Goal: Task Accomplishment & Management: Manage account settings

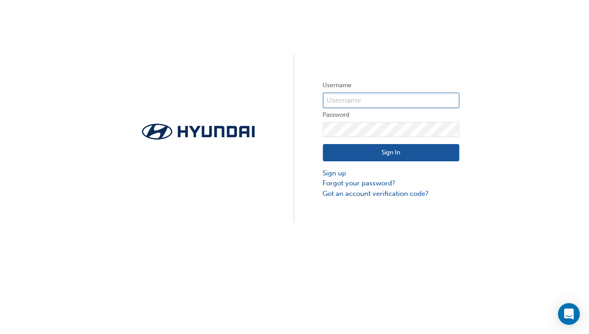
click at [353, 100] on input "text" at bounding box center [391, 100] width 136 height 15
click at [490, 86] on div "Username Password Sign In Sign up Forgot your password? Got an account verifica…" at bounding box center [294, 111] width 589 height 223
click at [357, 102] on input "text" at bounding box center [391, 100] width 136 height 15
type input "HAU4178VH7"
click at [373, 146] on button "Sign In" at bounding box center [391, 152] width 136 height 17
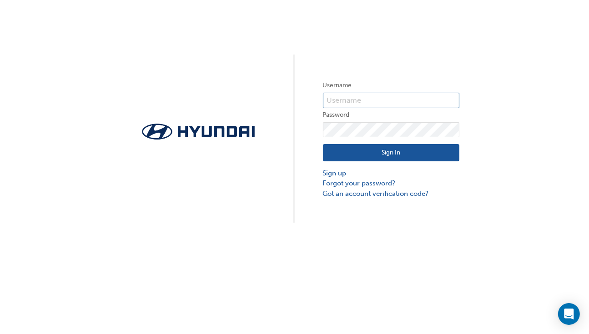
click at [363, 102] on input "text" at bounding box center [391, 100] width 136 height 15
type input "36908"
click at [510, 136] on div "Username 36908 Password Sign In Sign up Forgot your password? Got an account ve…" at bounding box center [294, 111] width 589 height 223
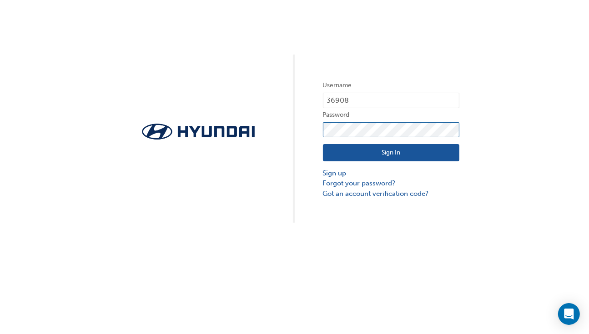
click at [298, 128] on div "Username 36908 Password Sign In Sign up Forgot your password? Got an account ve…" at bounding box center [294, 111] width 589 height 223
click at [543, 180] on div "Username 36908 Password Sign In Sign up Forgot your password? Got an account ve…" at bounding box center [294, 111] width 589 height 223
click at [368, 152] on button "Sign In" at bounding box center [391, 152] width 136 height 17
